Goal: Register for event/course

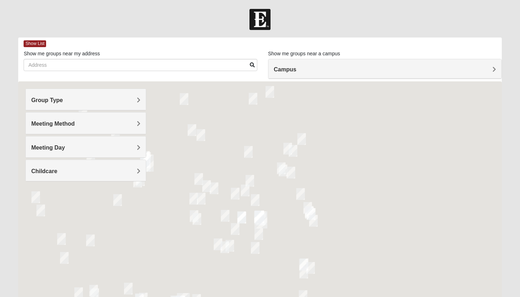
click at [313, 73] on div "Campus" at bounding box center [384, 68] width 233 height 19
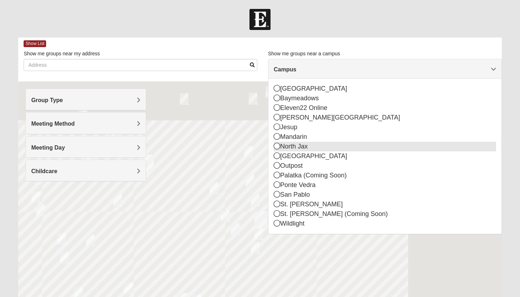
click at [275, 145] on icon at bounding box center [277, 146] width 6 height 6
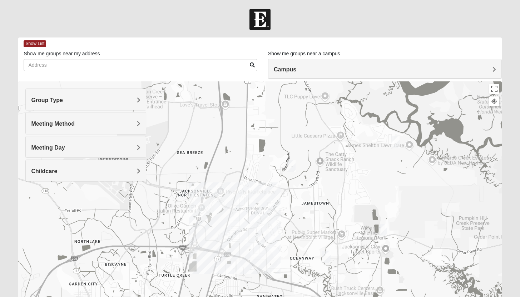
click at [252, 230] on div at bounding box center [259, 225] width 483 height 286
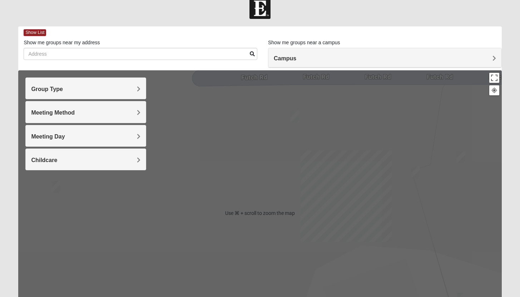
scroll to position [11, 0]
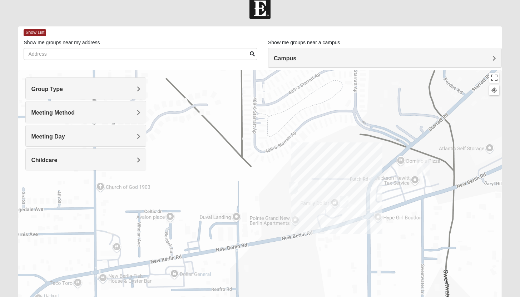
click at [292, 190] on img "On Campus Mixed Carroll 32218" at bounding box center [293, 188] width 9 height 12
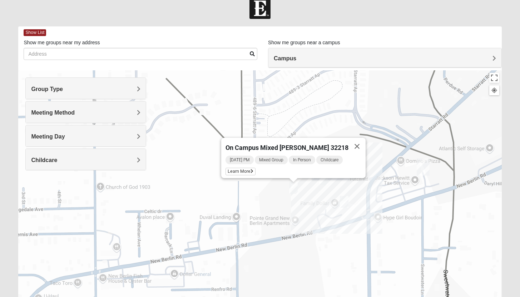
click at [324, 182] on img "On Campus Womens Lousignont 32218" at bounding box center [323, 179] width 9 height 12
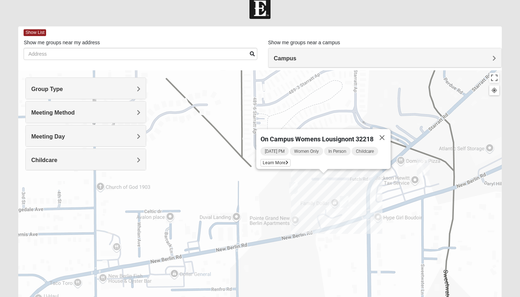
click at [342, 203] on img "On Campus Mixed Bowerman 32218" at bounding box center [344, 202] width 9 height 12
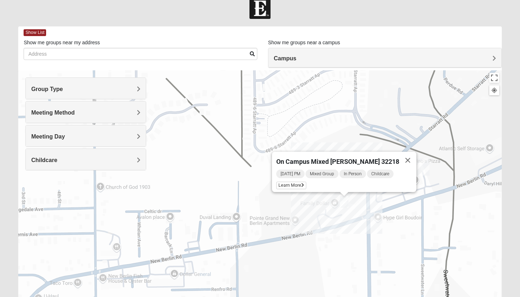
click at [361, 202] on div "On Campus Mixed [PERSON_NAME] 32218 [DATE] PM Mixed Group In Person Childcare L…" at bounding box center [259, 213] width 483 height 286
click at [304, 182] on span "Learn More" at bounding box center [291, 186] width 30 height 8
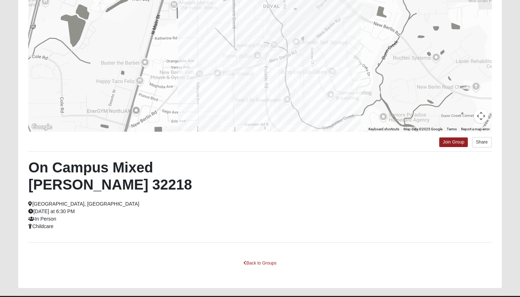
scroll to position [49, 0]
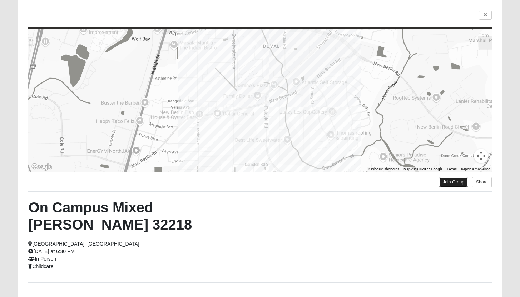
click at [453, 180] on link "Join Group" at bounding box center [453, 183] width 29 height 10
